Goal: Transaction & Acquisition: Purchase product/service

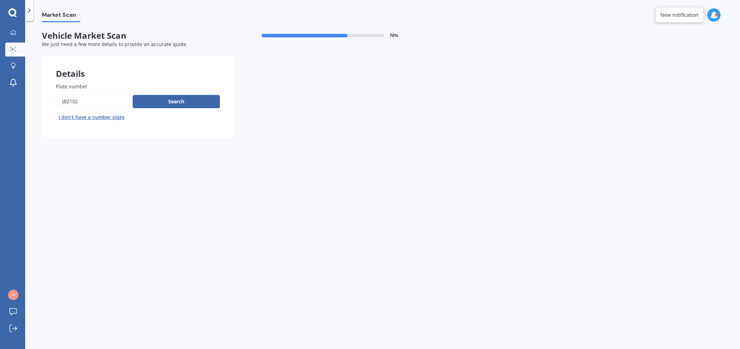
click at [190, 103] on button "Search" at bounding box center [176, 101] width 87 height 13
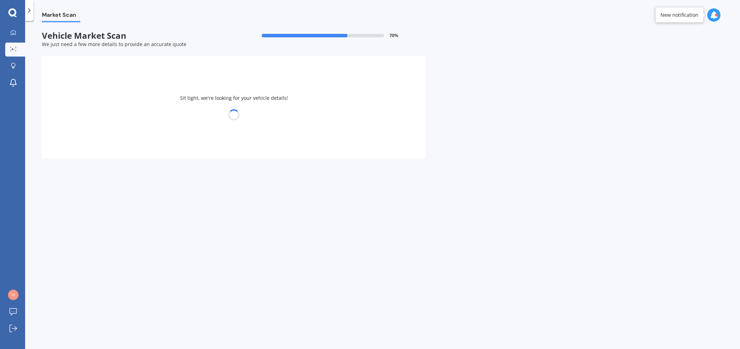
select select "CX5"
select select "STATION WAGON (PETROL)"
select select "29"
select select "01"
select select "1971"
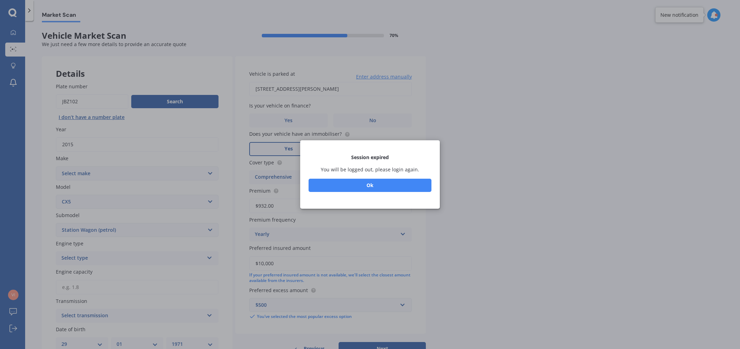
click at [382, 187] on button "Ok" at bounding box center [369, 185] width 123 height 13
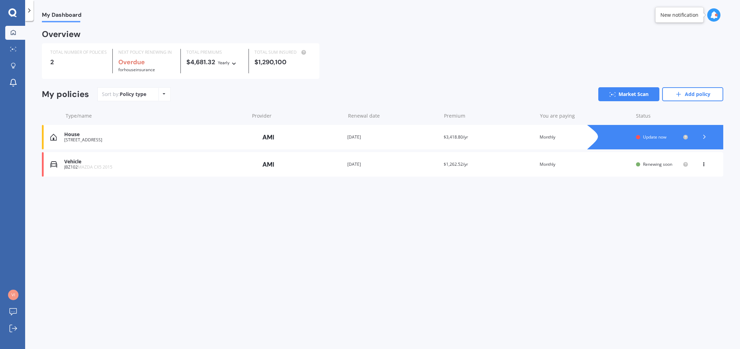
click at [77, 162] on div "Vehicle" at bounding box center [154, 162] width 181 height 6
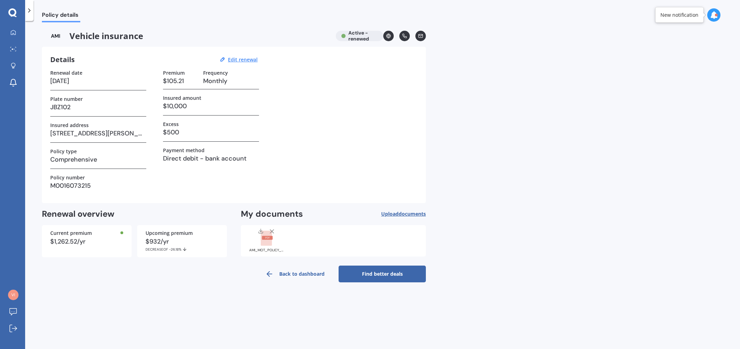
click at [393, 277] on link "Find better deals" at bounding box center [381, 273] width 87 height 17
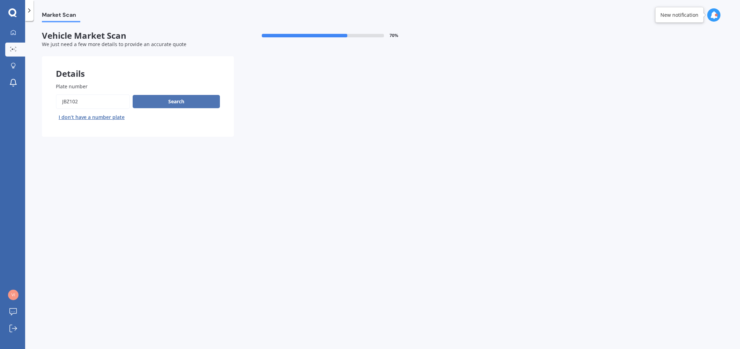
click at [195, 101] on button "Search" at bounding box center [176, 101] width 87 height 13
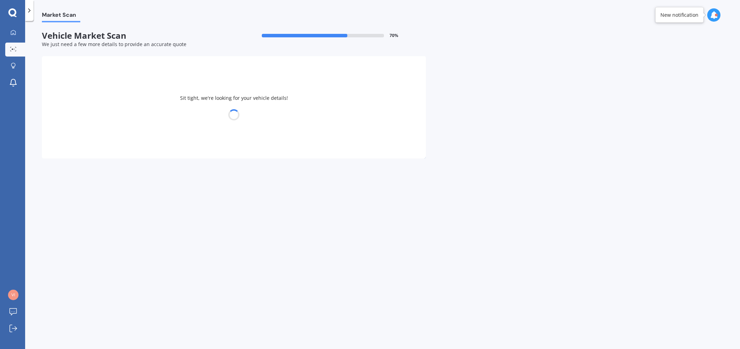
select select "MAZDA"
select select "29"
select select "01"
select select "1971"
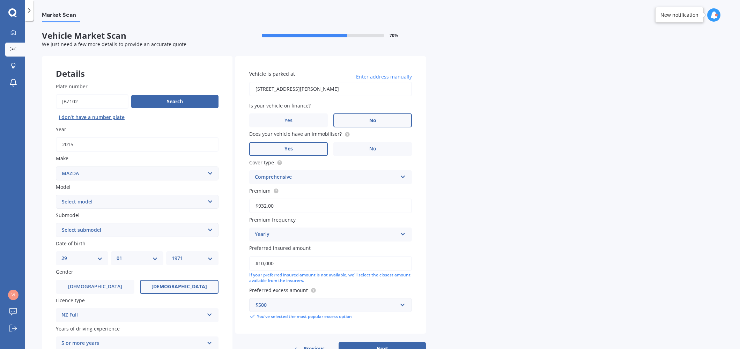
drag, startPoint x: 379, startPoint y: 118, endPoint x: 382, endPoint y: 122, distance: 5.0
click at [380, 118] on label "No" at bounding box center [372, 120] width 78 height 14
click at [0, 0] on input "No" at bounding box center [0, 0] width 0 height 0
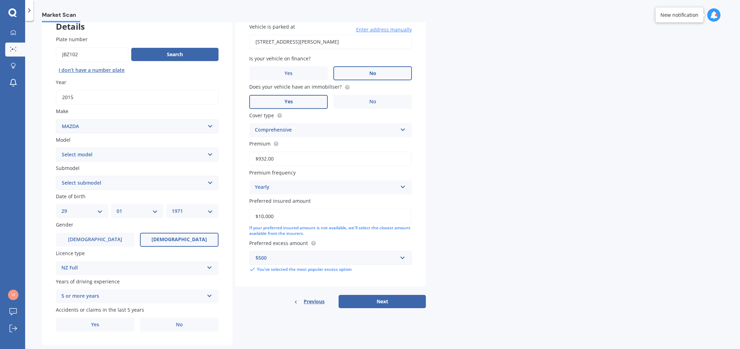
scroll to position [52, 0]
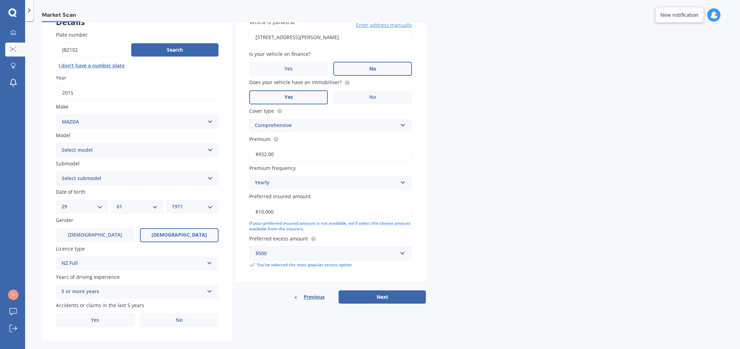
click at [124, 150] on select "Select model 121 2 3 323 323 / Familia 6 626 929 Atenza Autozam Axela AZ3 B2000…" at bounding box center [137, 150] width 163 height 14
select select "CX5"
click at [56, 143] on select "Select model 121 2 3 323 323 / Familia 6 626 929 Atenza Autozam Axela AZ3 B2000…" at bounding box center [137, 150] width 163 height 14
click at [175, 180] on select "Select submodel 2.2 Diesel 2WD XD 2.5S 4WD Diesel Limited 4WD GSX 2.2 Diesel St…" at bounding box center [137, 178] width 163 height 14
drag, startPoint x: 179, startPoint y: 237, endPoint x: 175, endPoint y: 240, distance: 5.4
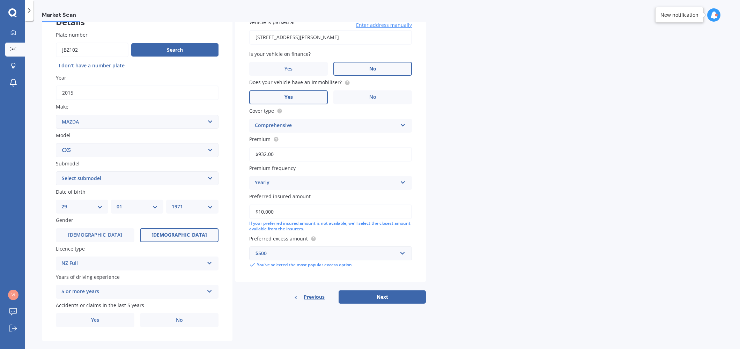
click at [179, 237] on span "[DEMOGRAPHIC_DATA]" at bounding box center [178, 235] width 55 height 6
click at [0, 0] on input "[DEMOGRAPHIC_DATA]" at bounding box center [0, 0] width 0 height 0
click at [181, 320] on span "No" at bounding box center [179, 320] width 7 height 6
click at [0, 0] on input "No" at bounding box center [0, 0] width 0 height 0
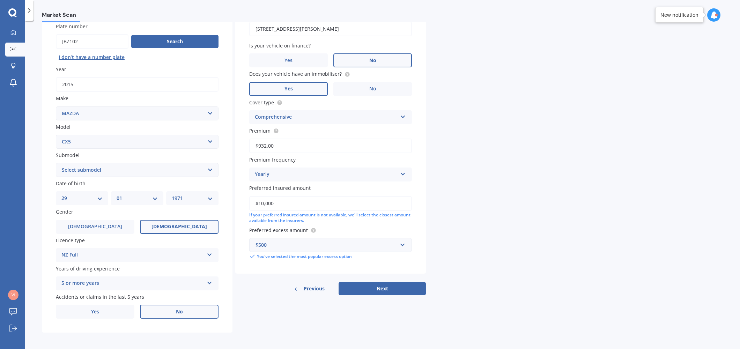
scroll to position [62, 0]
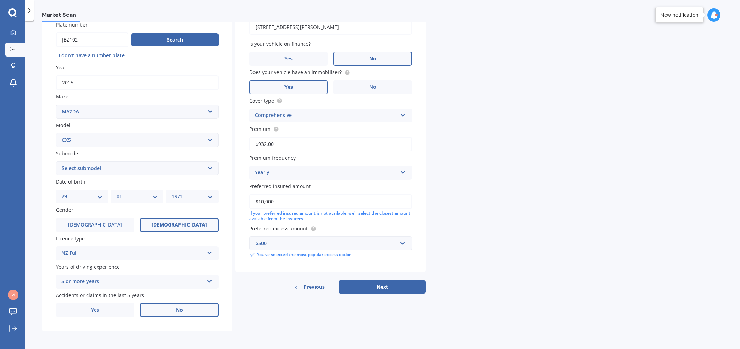
drag, startPoint x: 278, startPoint y: 144, endPoint x: 261, endPoint y: 141, distance: 17.3
click at [261, 141] on input "$932.00" at bounding box center [330, 144] width 163 height 15
drag, startPoint x: 269, startPoint y: 145, endPoint x: 277, endPoint y: 144, distance: 8.1
click at [277, 144] on input "$942.00" at bounding box center [330, 144] width 163 height 15
type input "$942.63"
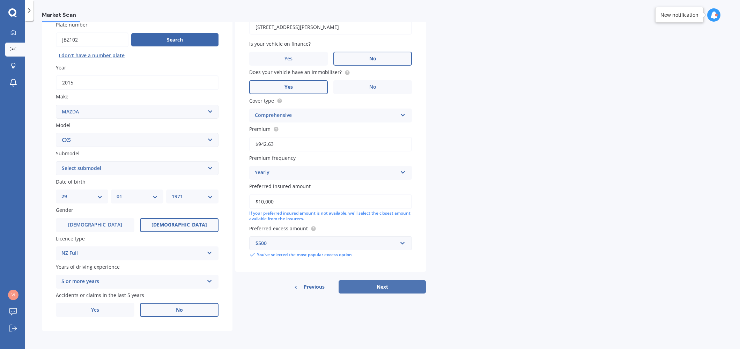
click at [398, 288] on button "Next" at bounding box center [381, 286] width 87 height 13
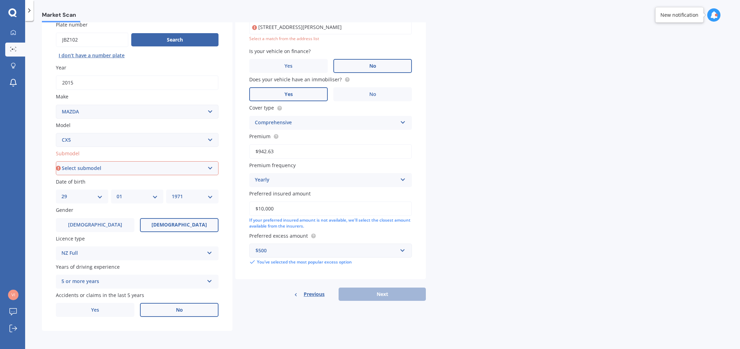
click at [339, 28] on input "[STREET_ADDRESS][PERSON_NAME]" at bounding box center [330, 27] width 163 height 15
drag, startPoint x: 273, startPoint y: 28, endPoint x: 256, endPoint y: 28, distance: 17.1
click at [270, 28] on input "[STREET_ADDRESS][PERSON_NAME]" at bounding box center [330, 27] width 163 height 15
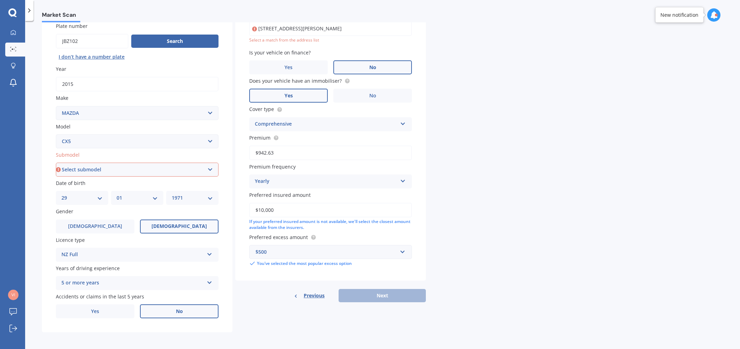
click at [269, 28] on input "[STREET_ADDRESS][PERSON_NAME]" at bounding box center [330, 28] width 163 height 15
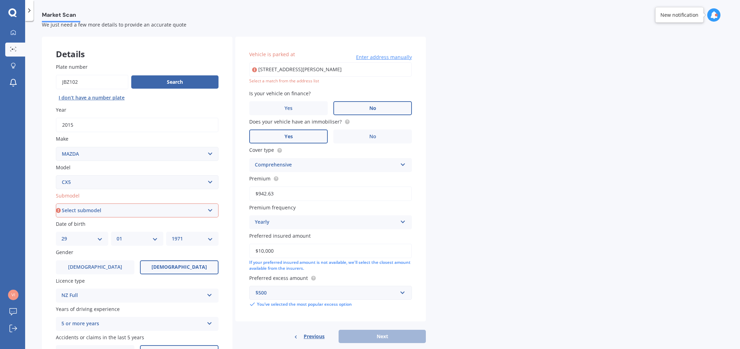
scroll to position [7, 0]
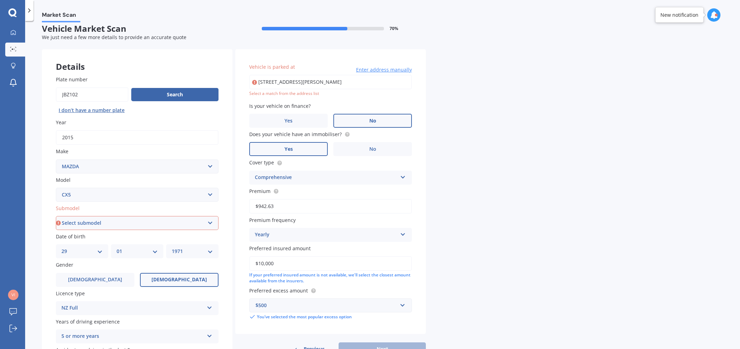
drag, startPoint x: 269, startPoint y: 28, endPoint x: 397, endPoint y: 71, distance: 135.5
click at [396, 73] on div "Vehicle is parked at [STREET_ADDRESS][PERSON_NAME] 1022 Enter address manually …" at bounding box center [330, 79] width 163 height 33
click at [395, 71] on span "Enter address manually" at bounding box center [384, 69] width 56 height 7
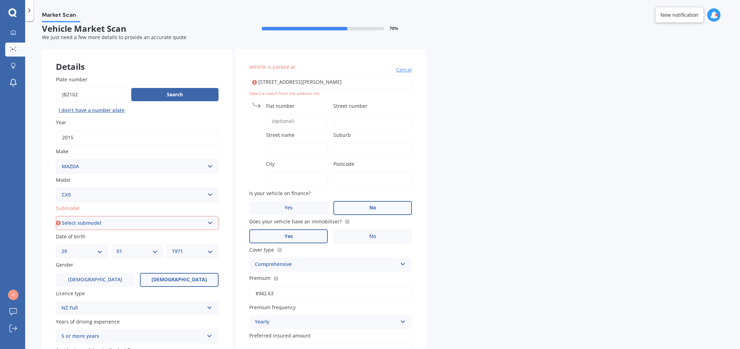
click at [274, 85] on input "[STREET_ADDRESS][PERSON_NAME]" at bounding box center [330, 82] width 163 height 15
click at [264, 82] on input "[STREET_ADDRESS][PERSON_NAME]" at bounding box center [330, 82] width 163 height 15
drag, startPoint x: 268, startPoint y: 82, endPoint x: 249, endPoint y: 82, distance: 18.8
click at [249, 82] on input "[STREET_ADDRESS][PERSON_NAME]" at bounding box center [330, 82] width 163 height 15
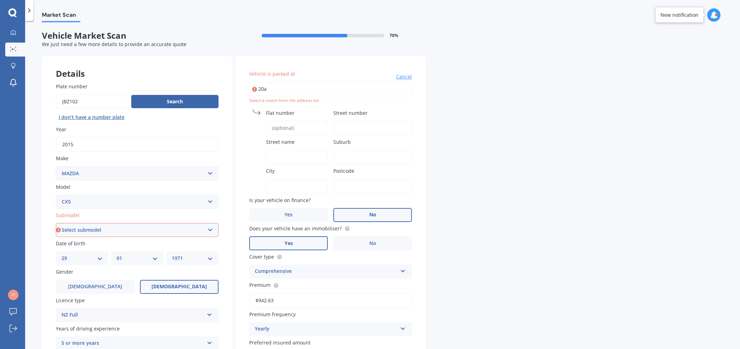
type input "[STREET_ADDRESS][PERSON_NAME]"
type input "20a"
type input "[PERSON_NAME][GEOGRAPHIC_DATA]"
type input "[GEOGRAPHIC_DATA] - [GEOGRAPHIC_DATA]"
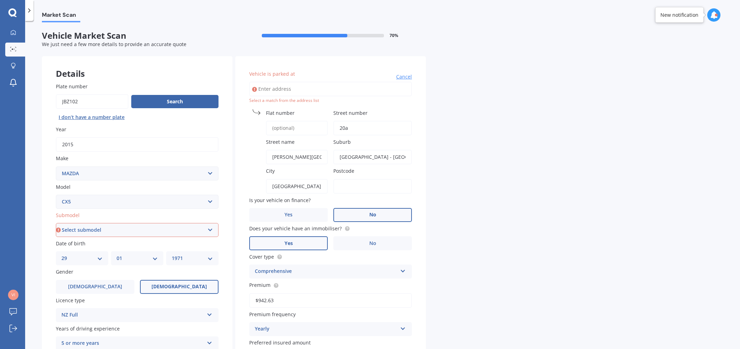
type input "1022"
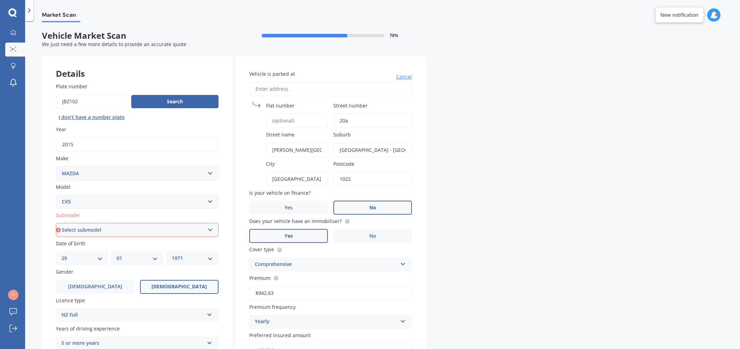
click at [312, 88] on input "Vehicle is parked at" at bounding box center [330, 89] width 163 height 15
type input "2"
click at [382, 107] on body "My Dashboard Market Scan Explore insurance Notifications [PERSON_NAME] Submit f…" at bounding box center [370, 174] width 740 height 349
click at [320, 89] on input "20a [PERSON_NAME]" at bounding box center [330, 89] width 163 height 15
type input "[STREET_ADDRESS][PERSON_NAME]"
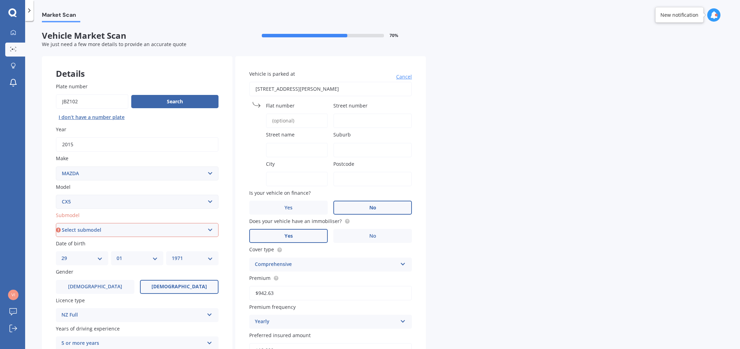
type input "20A"
type input "[PERSON_NAME][GEOGRAPHIC_DATA]"
type input "Westmere"
type input "[GEOGRAPHIC_DATA]"
type input "1022"
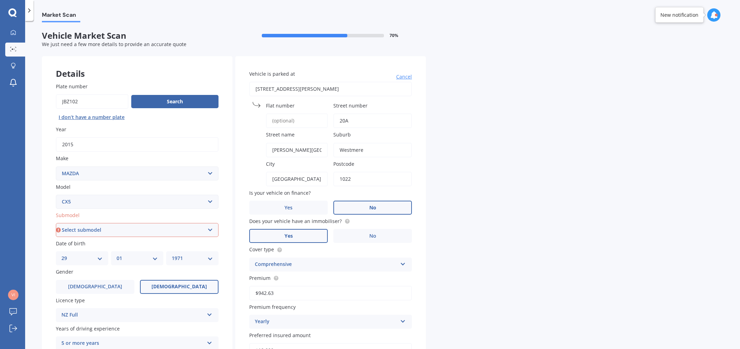
scroll to position [112, 0]
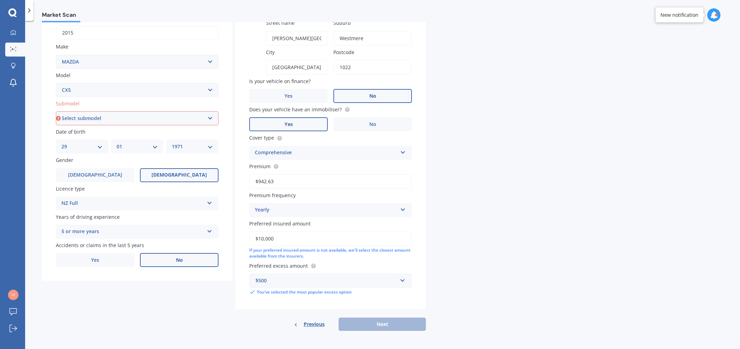
click at [396, 317] on div "Vehicle is parked at [STREET_ADDRESS][GEOGRAPHIC_DATA][PERSON_NAME] [GEOGRAPHIC…" at bounding box center [330, 138] width 190 height 386
drag, startPoint x: 403, startPoint y: 331, endPoint x: 377, endPoint y: 240, distance: 94.3
click at [403, 331] on form "Vehicle Market Scan 70 % We just need a few more details to provide an accurate…" at bounding box center [234, 127] width 384 height 417
click at [153, 114] on select "Select submodel 2.2 Diesel 2WD XD 2.5S 4WD Diesel Limited 4WD GSX 2.2 Diesel St…" at bounding box center [137, 118] width 163 height 14
select select "AWD GSX"
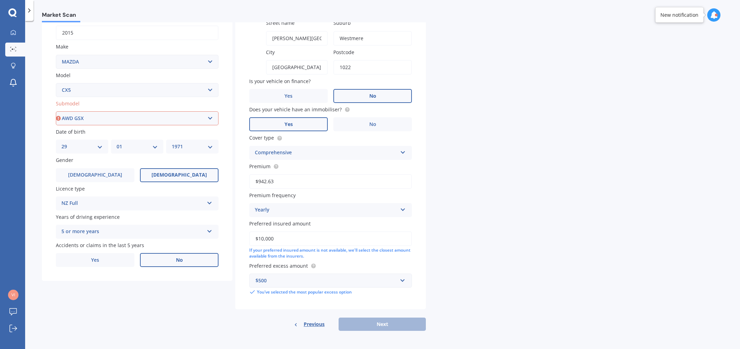
click at [56, 111] on select "Select submodel 2.2 Diesel 2WD XD 2.5S 4WD Diesel Limited 4WD GSX 2.2 Diesel St…" at bounding box center [137, 118] width 163 height 14
click at [396, 324] on button "Next" at bounding box center [381, 323] width 87 height 13
select select "29"
select select "01"
select select "1971"
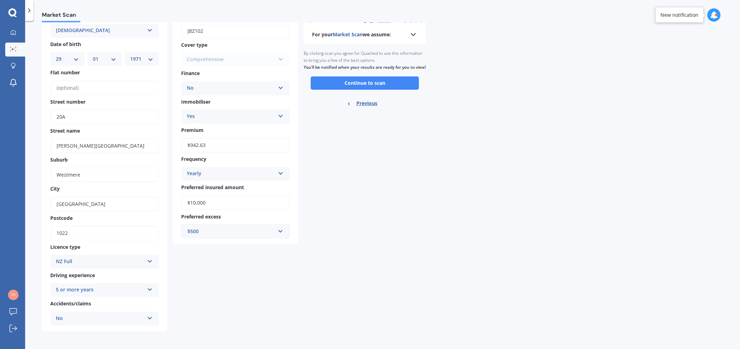
scroll to position [0, 0]
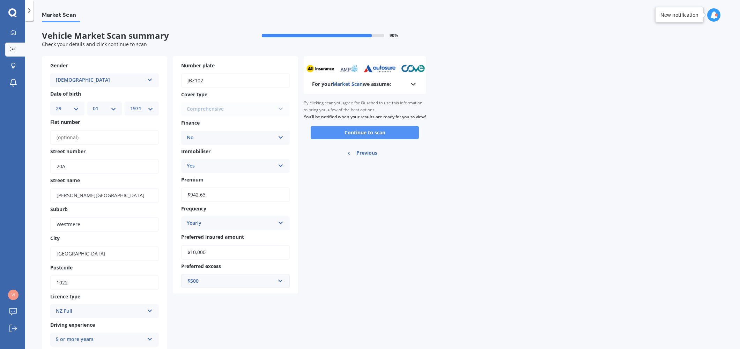
click at [367, 139] on button "Continue to scan" at bounding box center [364, 132] width 108 height 13
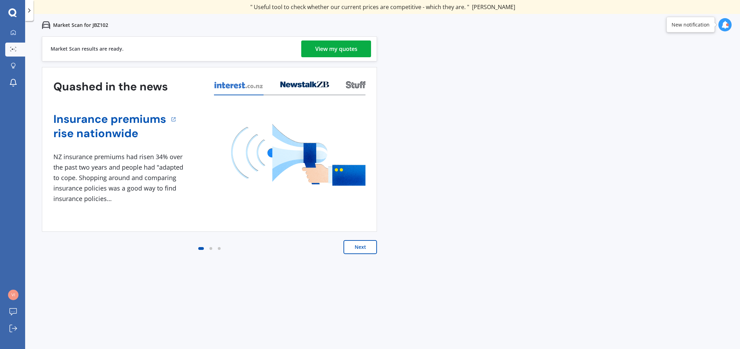
click at [368, 249] on button "Next" at bounding box center [359, 247] width 33 height 14
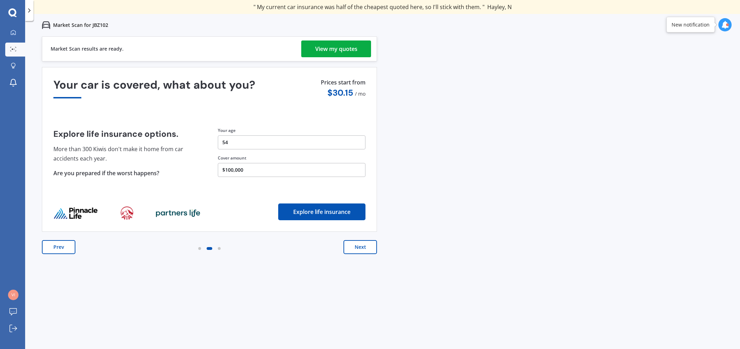
click at [369, 247] on button "Next" at bounding box center [359, 247] width 33 height 14
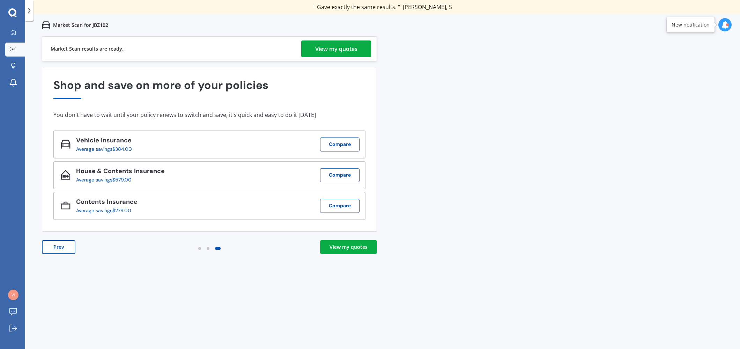
click at [354, 50] on div "View my quotes" at bounding box center [336, 48] width 42 height 17
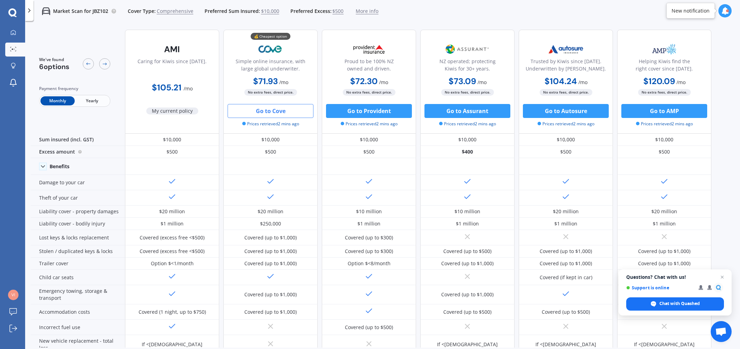
click at [272, 114] on button "Go to Cove" at bounding box center [270, 111] width 86 height 14
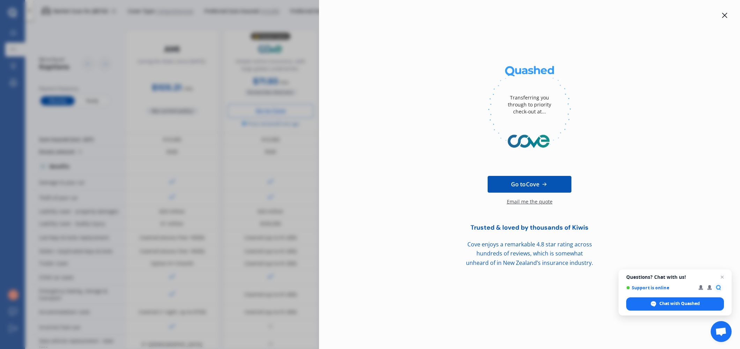
click at [519, 202] on div "Email me the quote" at bounding box center [530, 205] width 46 height 14
click at [726, 16] on icon at bounding box center [724, 16] width 6 height 6
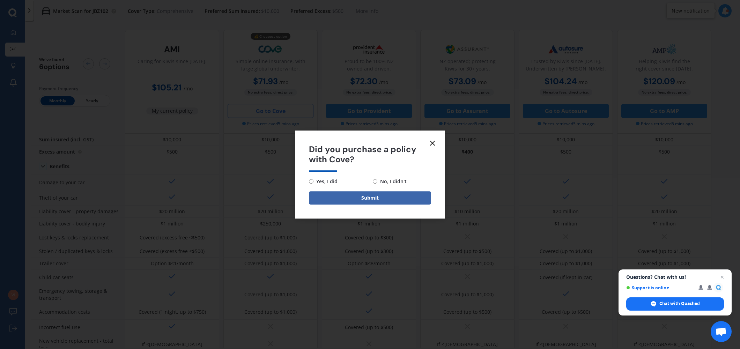
drag, startPoint x: 393, startPoint y: 182, endPoint x: 397, endPoint y: 181, distance: 3.9
click at [394, 182] on span "No, I didn't" at bounding box center [391, 181] width 29 height 8
click at [374, 181] on input "No, I didn't" at bounding box center [375, 181] width 5 height 5
radio input "true"
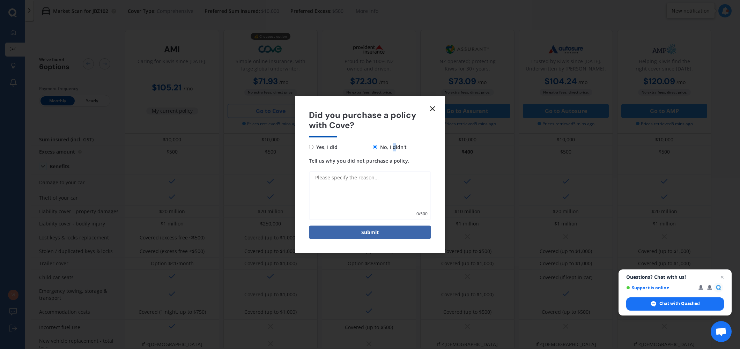
click at [359, 188] on textarea "Tell us why you did not purchase a policy." at bounding box center [370, 195] width 122 height 49
type textarea "same price once you add in glass and roadside assist"
drag, startPoint x: 384, startPoint y: 237, endPoint x: 388, endPoint y: 229, distance: 8.4
click at [387, 233] on button "Submit" at bounding box center [370, 231] width 122 height 13
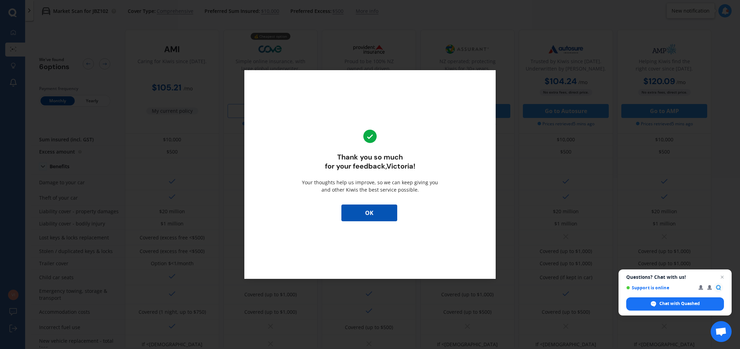
click at [388, 210] on button "OK" at bounding box center [369, 212] width 56 height 17
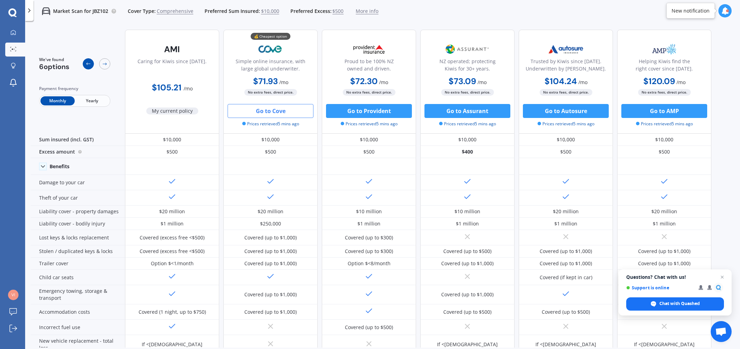
click at [87, 62] on icon at bounding box center [88, 64] width 6 height 6
click at [362, 9] on span "More info" at bounding box center [366, 11] width 23 height 7
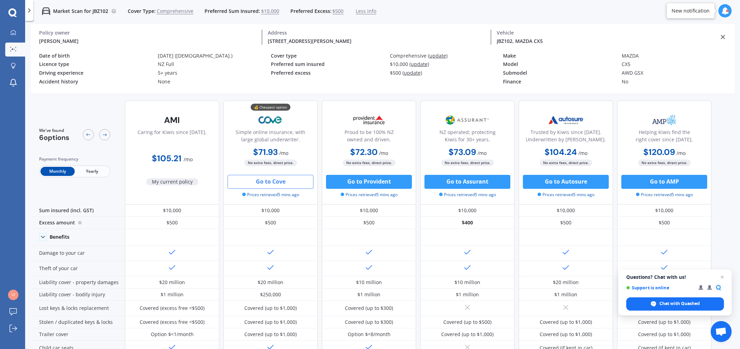
click at [437, 57] on span "(update)" at bounding box center [438, 55] width 20 height 7
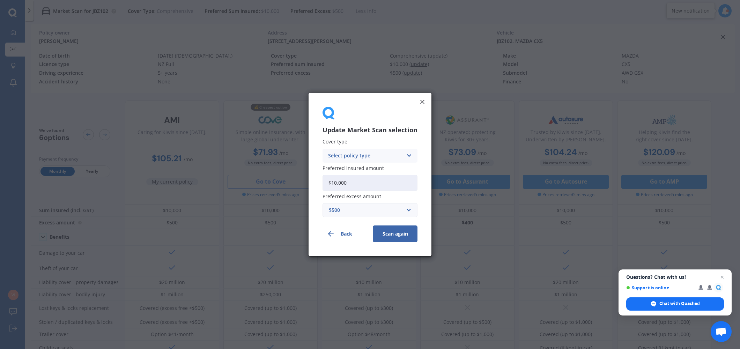
click at [404, 160] on div "Select policy type Comprehensive Third Party, Fire & Theft Third Party" at bounding box center [369, 156] width 95 height 14
drag, startPoint x: 397, startPoint y: 171, endPoint x: 399, endPoint y: 239, distance: 68.0
click at [397, 171] on div "Comprehensive" at bounding box center [370, 169] width 94 height 13
click at [403, 236] on button "Scan again" at bounding box center [395, 233] width 45 height 17
